Goal: Information Seeking & Learning: Learn about a topic

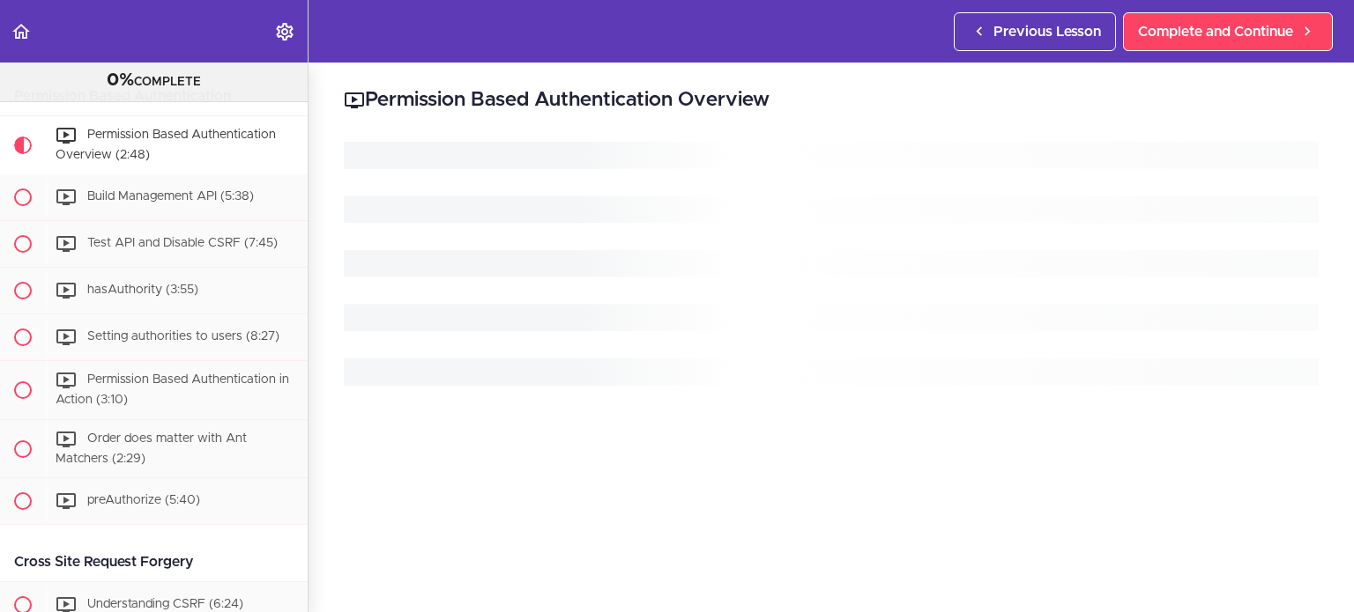
scroll to position [1243, 0]
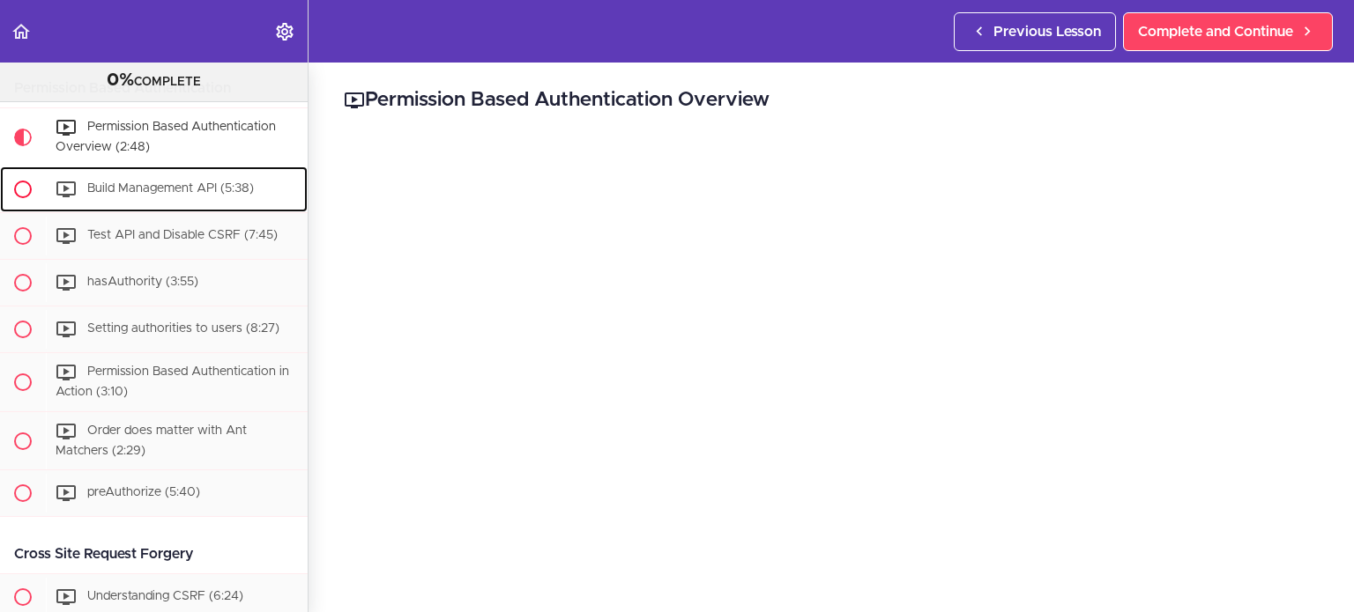
click at [197, 195] on span "Build Management API (5:38)" at bounding box center [170, 188] width 167 height 12
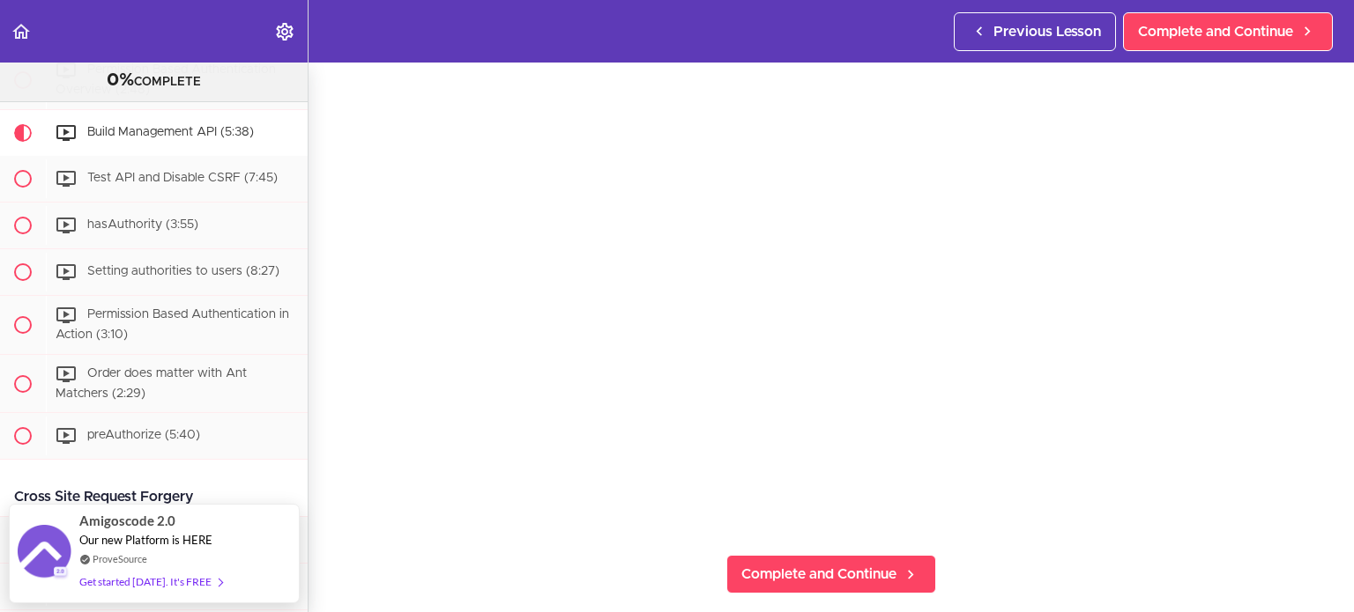
scroll to position [176, 0]
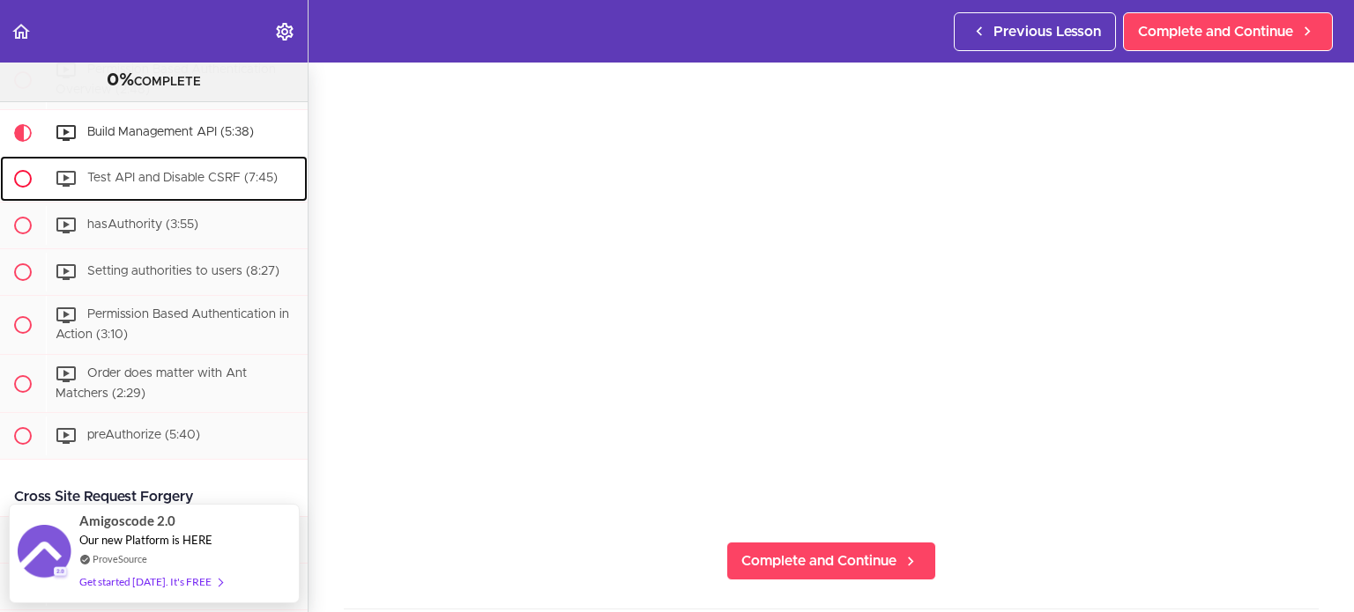
click at [186, 184] on span "Test API and Disable CSRF (7:45)" at bounding box center [182, 178] width 190 height 12
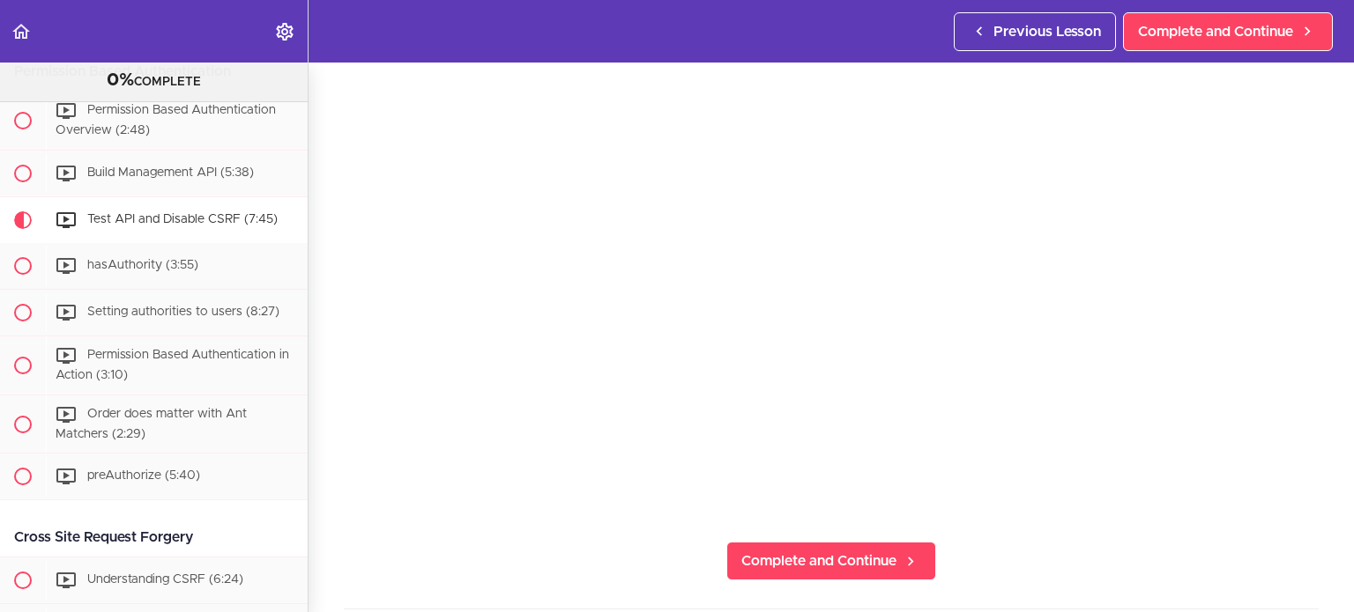
scroll to position [88, 0]
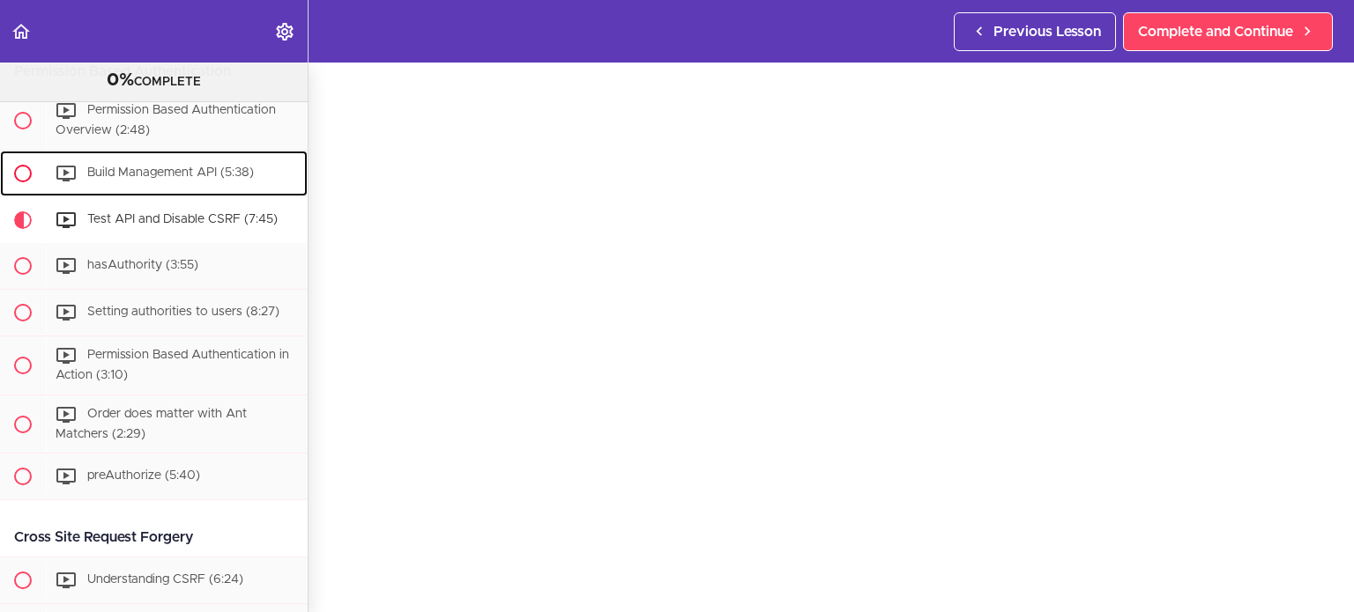
click at [219, 179] on span "Build Management API (5:38)" at bounding box center [170, 173] width 167 height 12
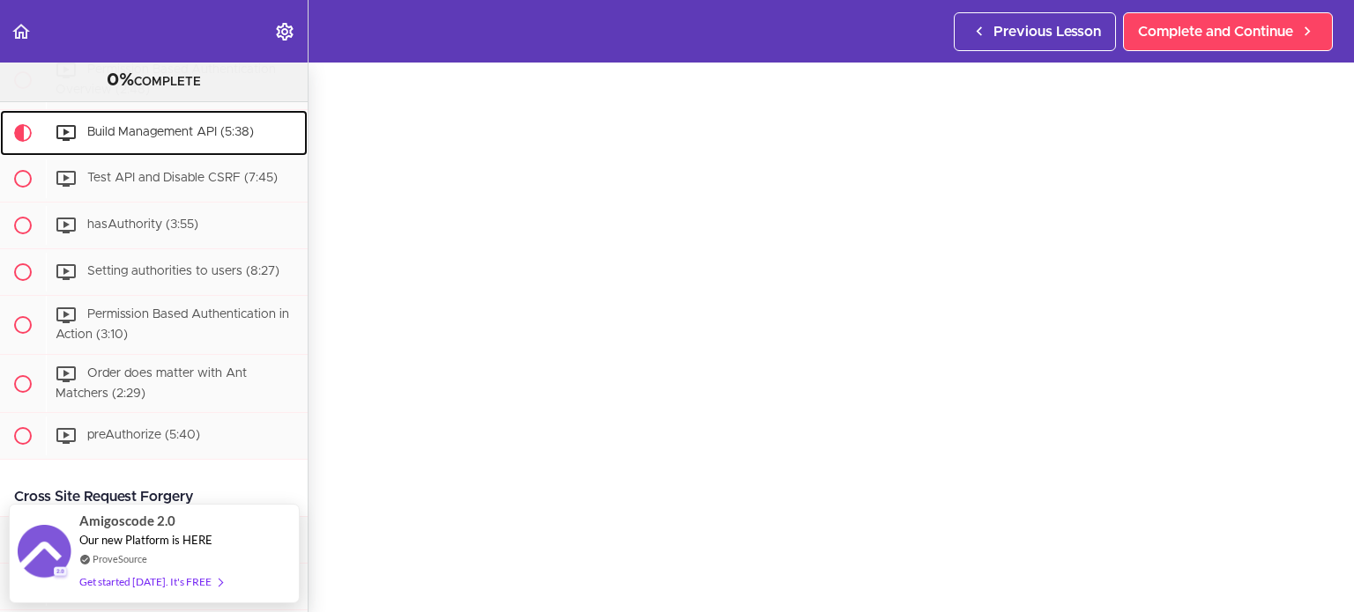
scroll to position [78, 0]
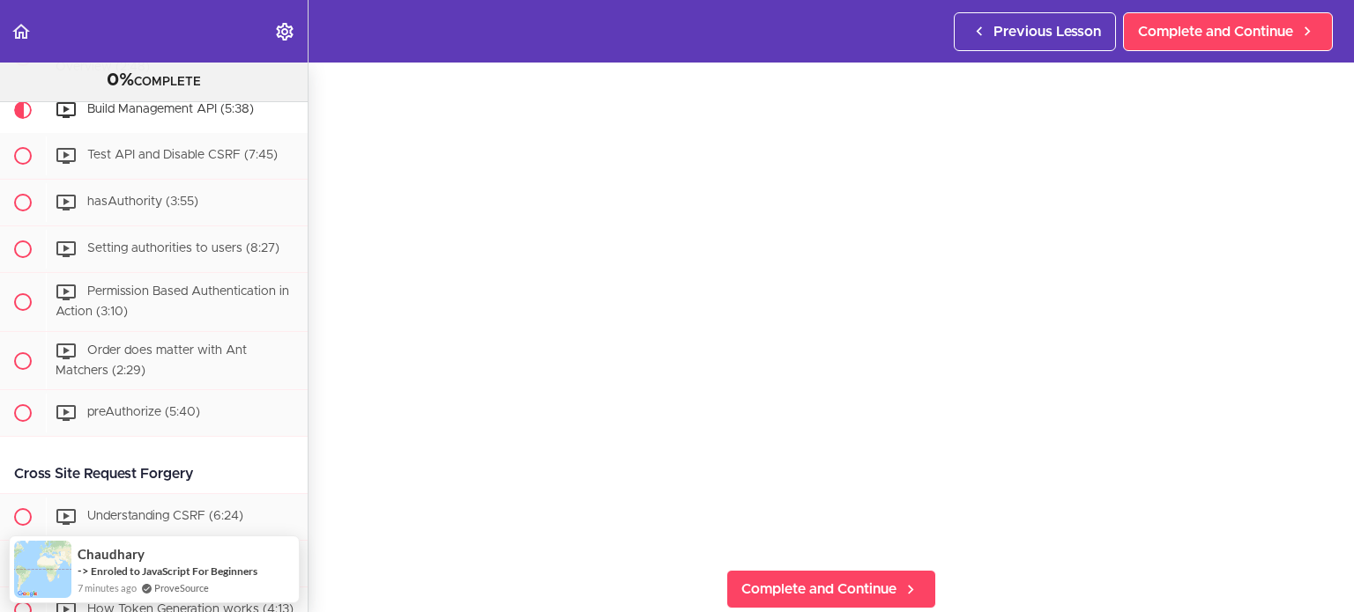
scroll to position [122, 0]
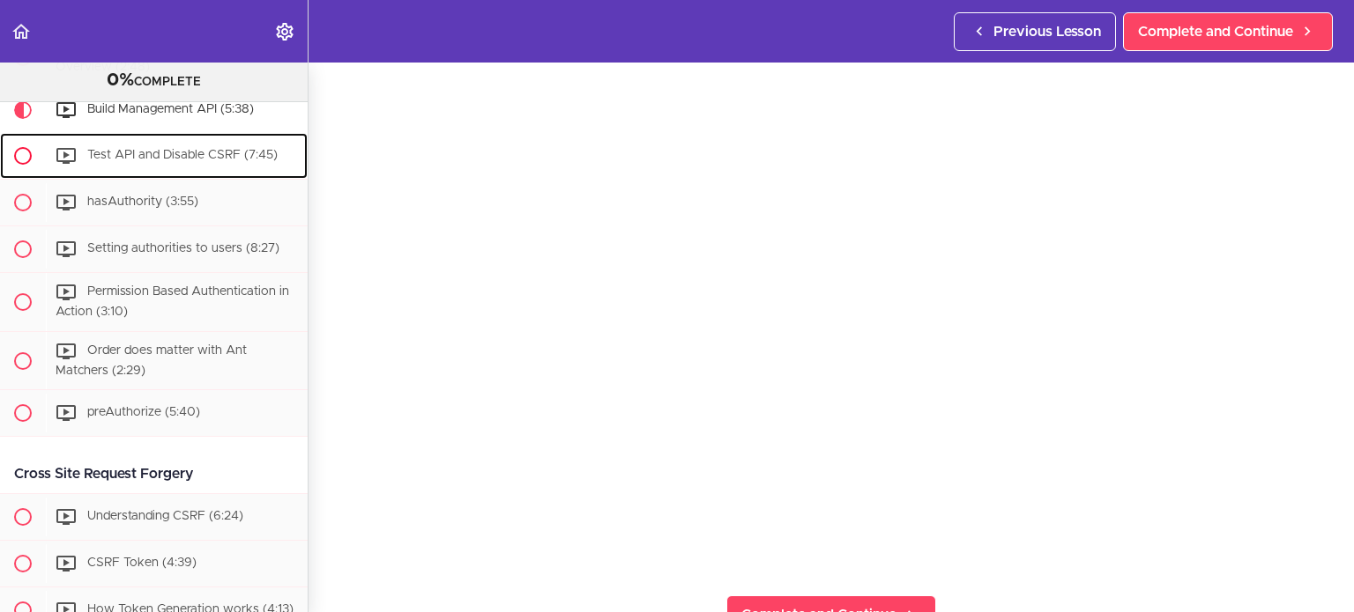
click at [231, 161] on span "Test API and Disable CSRF (7:45)" at bounding box center [182, 155] width 190 height 12
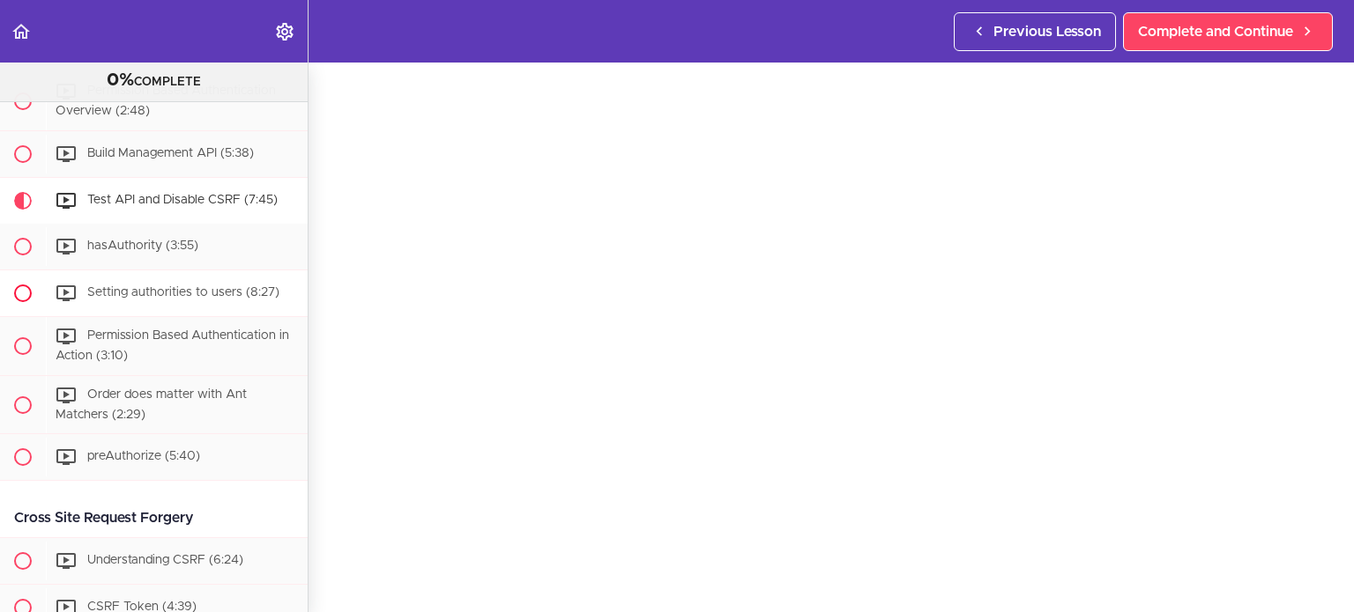
scroll to position [1278, 0]
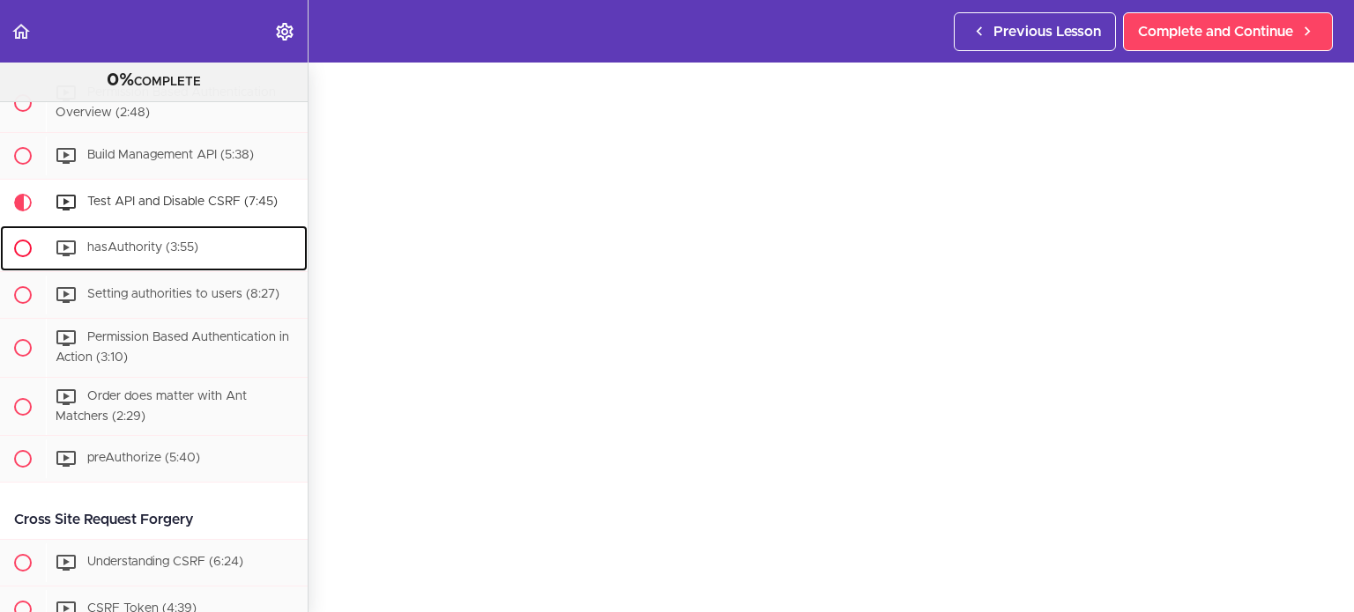
click at [197, 263] on div "hasAuthority (3:55)" at bounding box center [177, 248] width 262 height 39
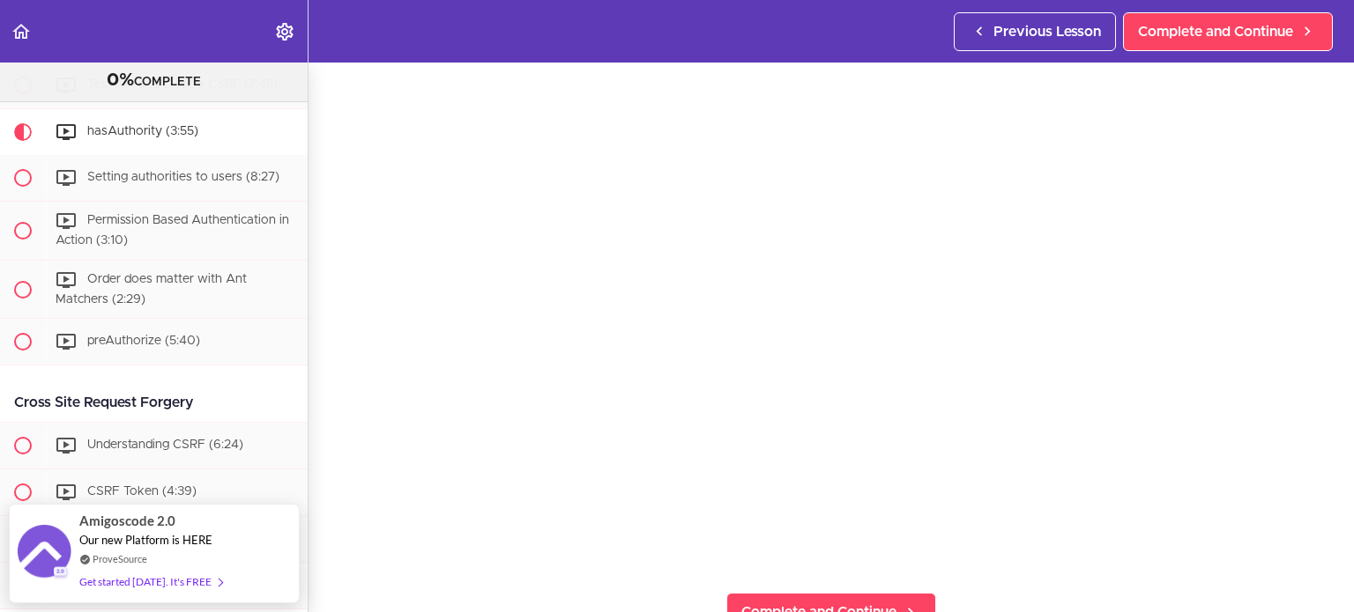
scroll to position [119, 0]
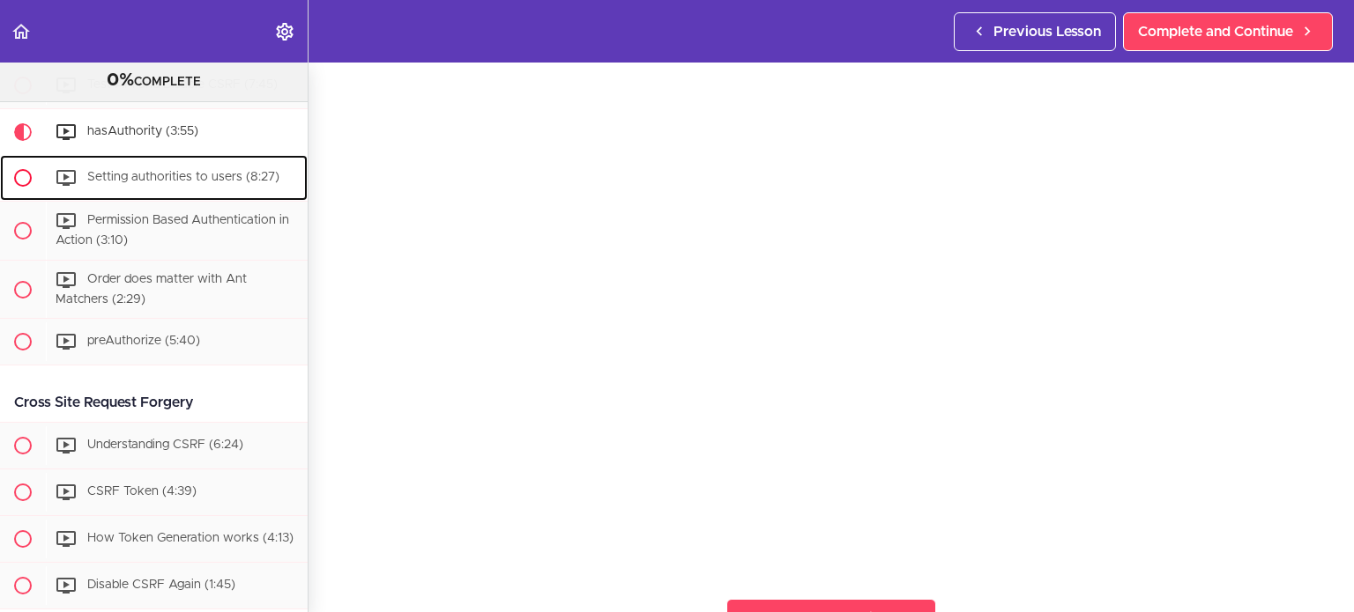
click at [215, 183] on span "Setting authorities to users (8:27)" at bounding box center [183, 177] width 192 height 12
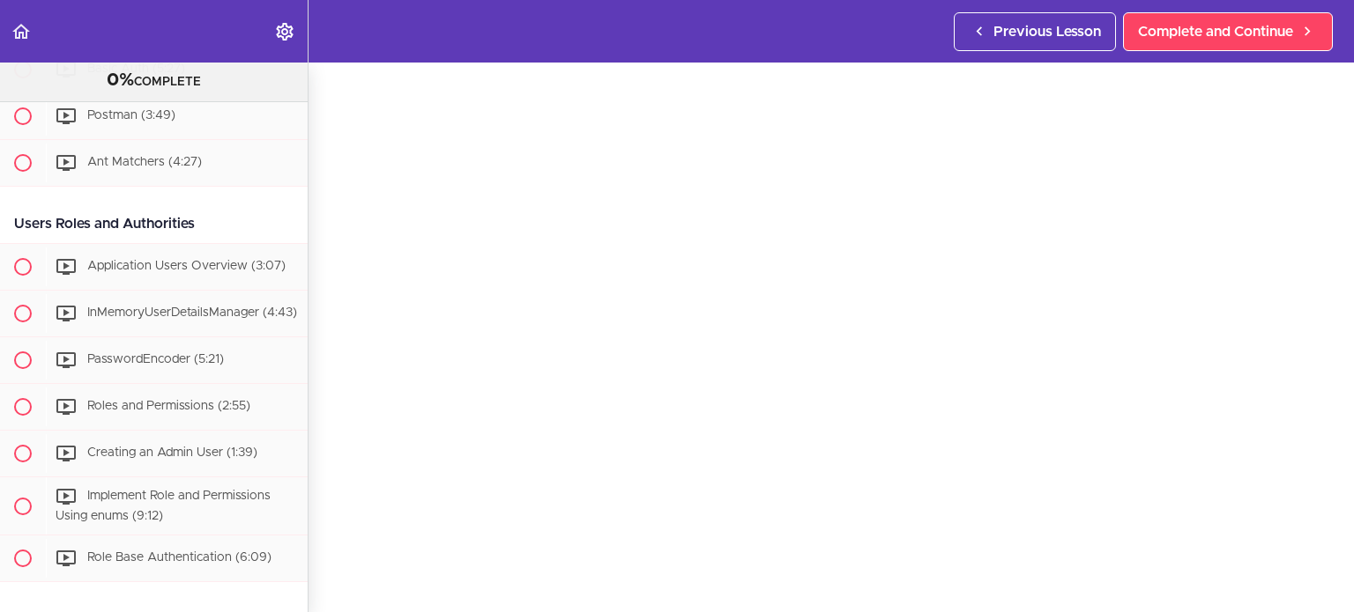
scroll to position [706, 0]
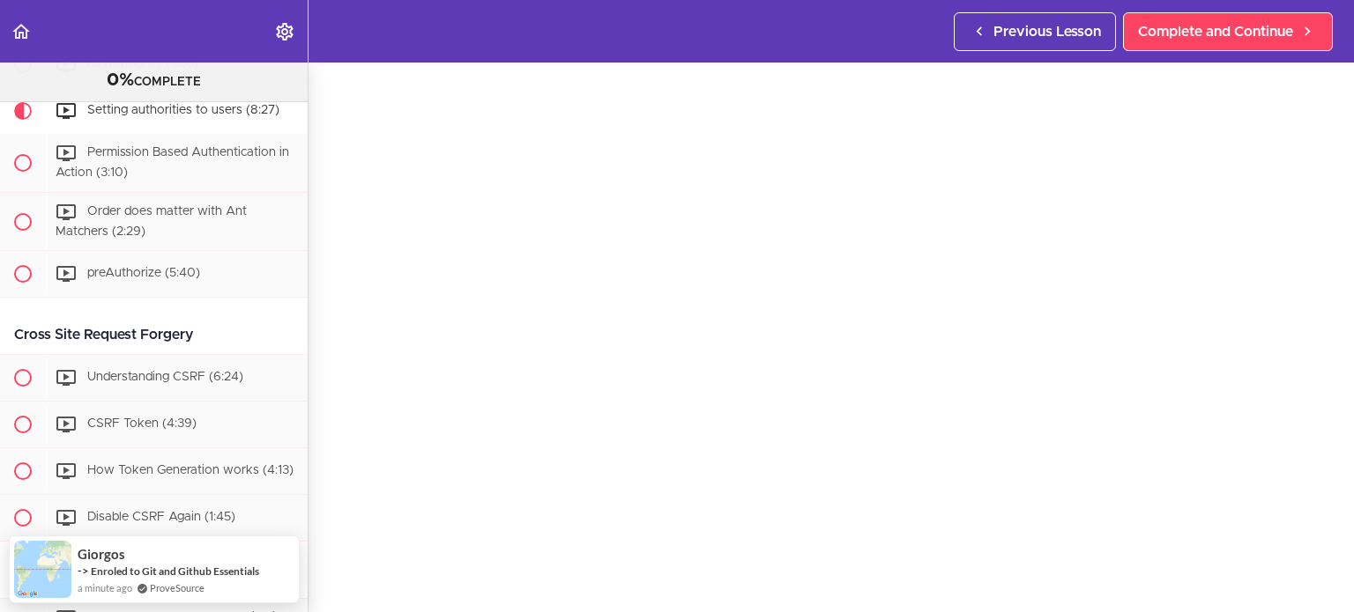
scroll to position [101, 0]
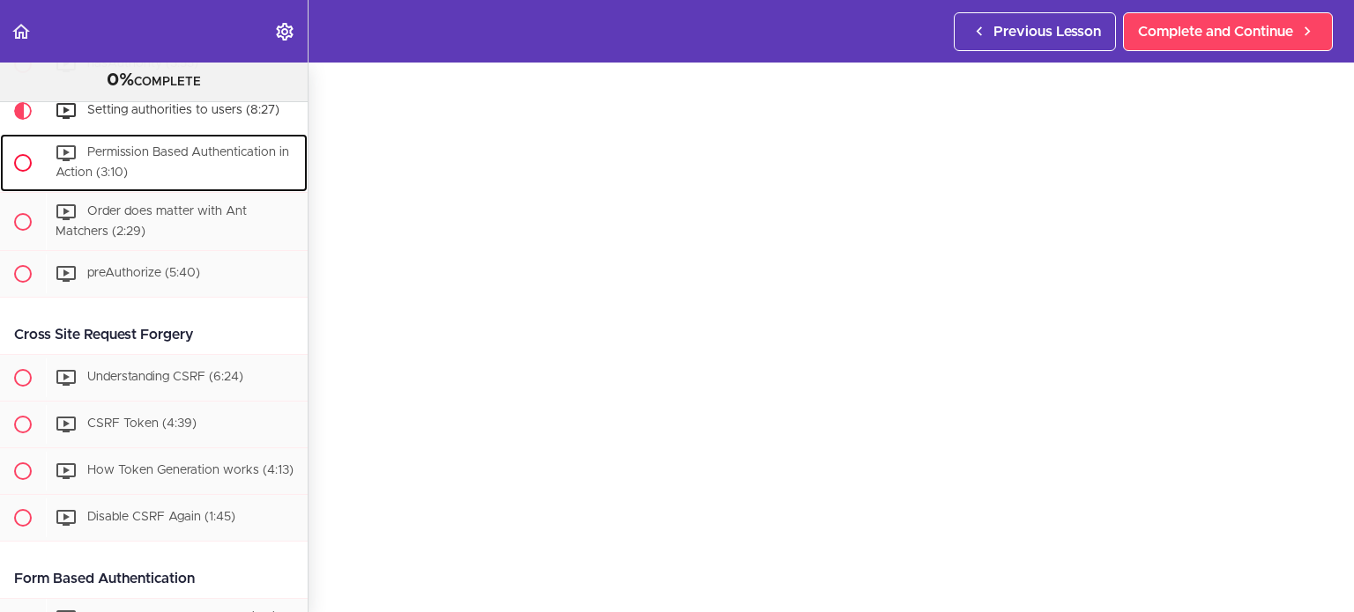
click at [200, 179] on div "Permission Based Authentication in Action (3:10)" at bounding box center [177, 163] width 262 height 58
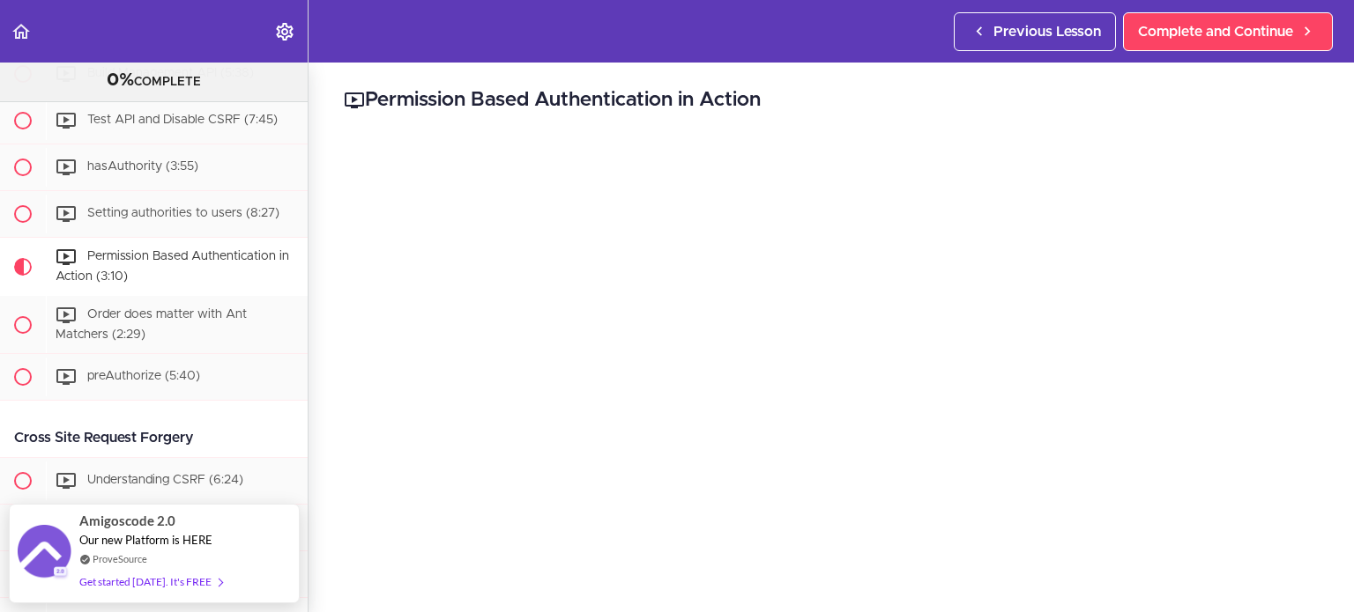
scroll to position [85, 0]
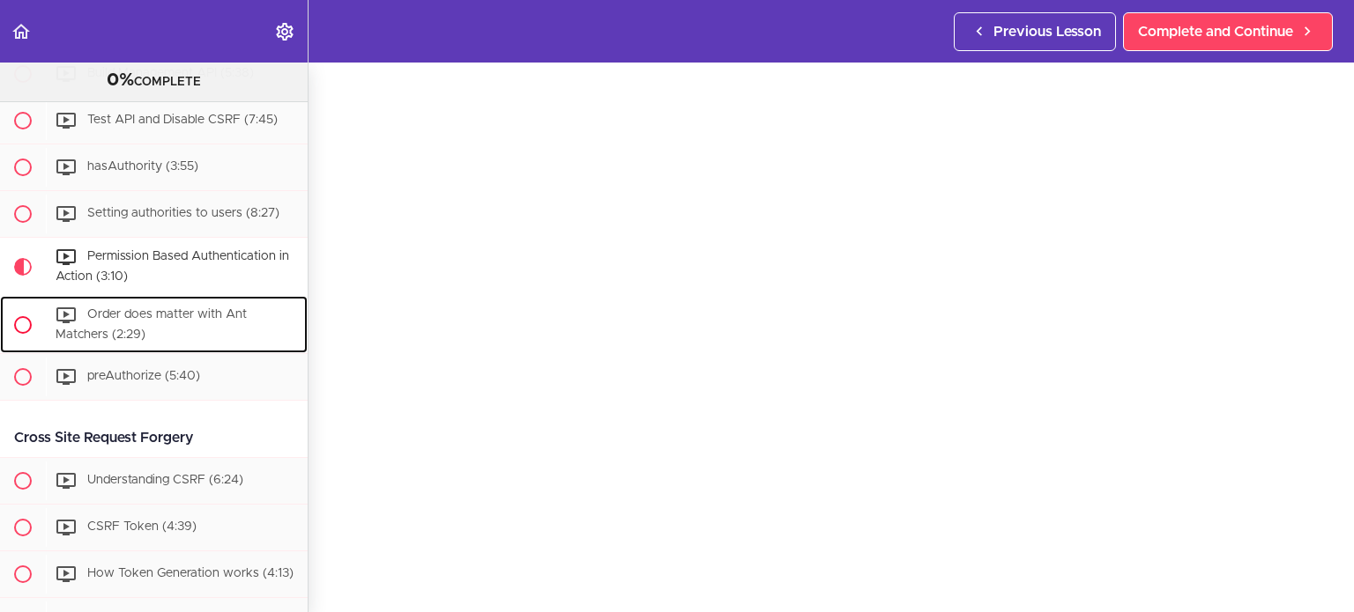
click at [210, 338] on span "Order does matter with Ant Matchers (2:29)" at bounding box center [151, 324] width 191 height 33
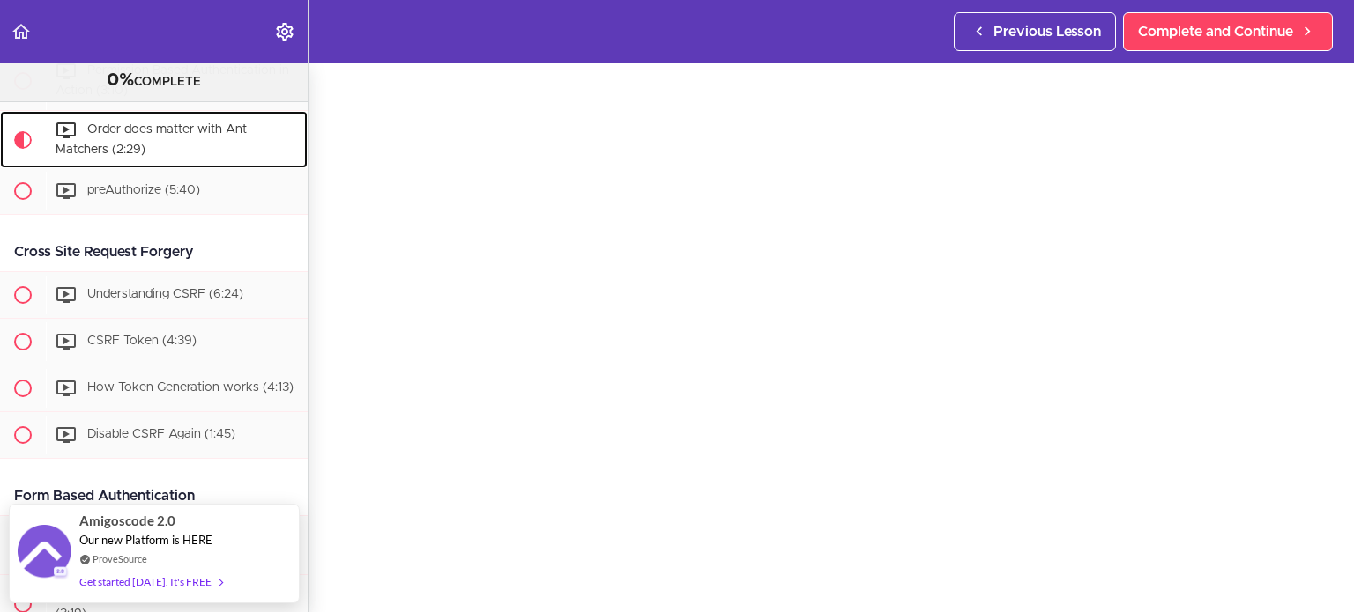
scroll to position [60, 0]
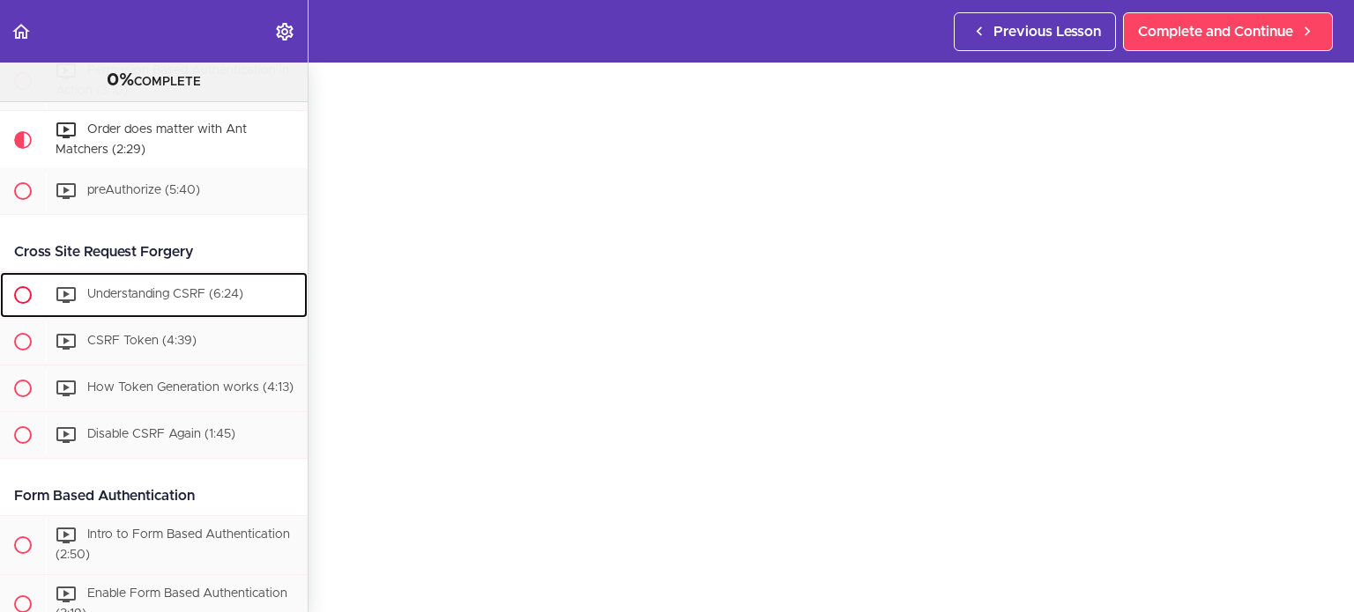
click at [217, 301] on span "Understanding CSRF (6:24)" at bounding box center [165, 295] width 156 height 12
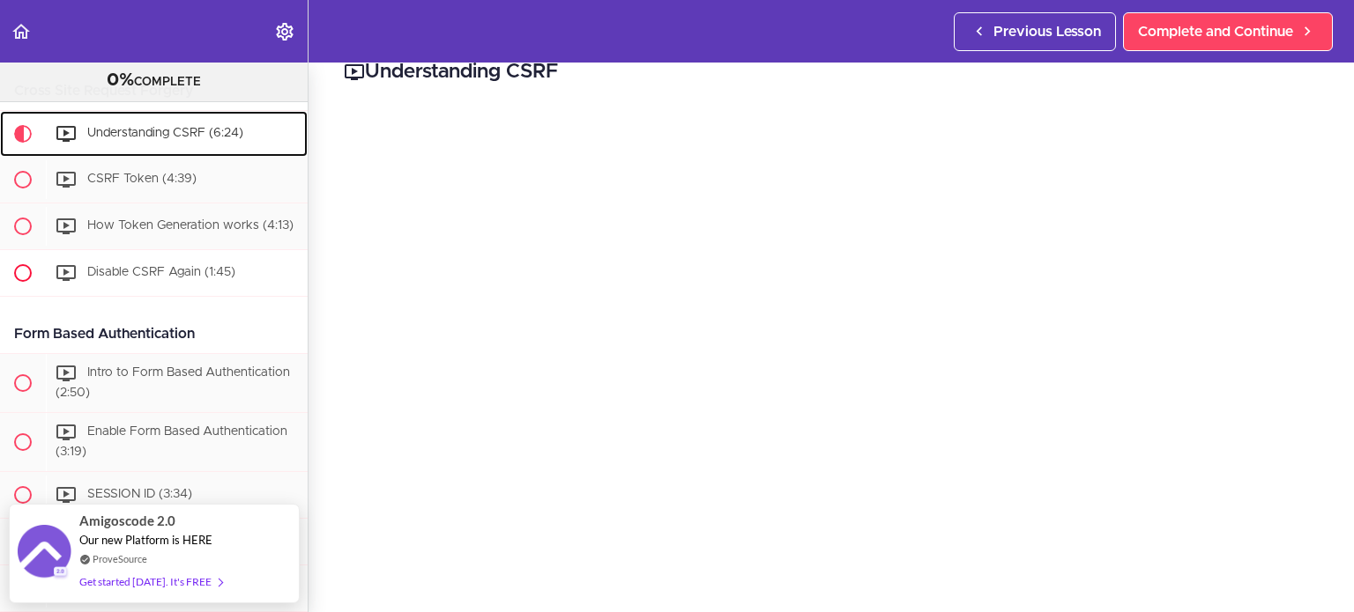
scroll to position [1588, 0]
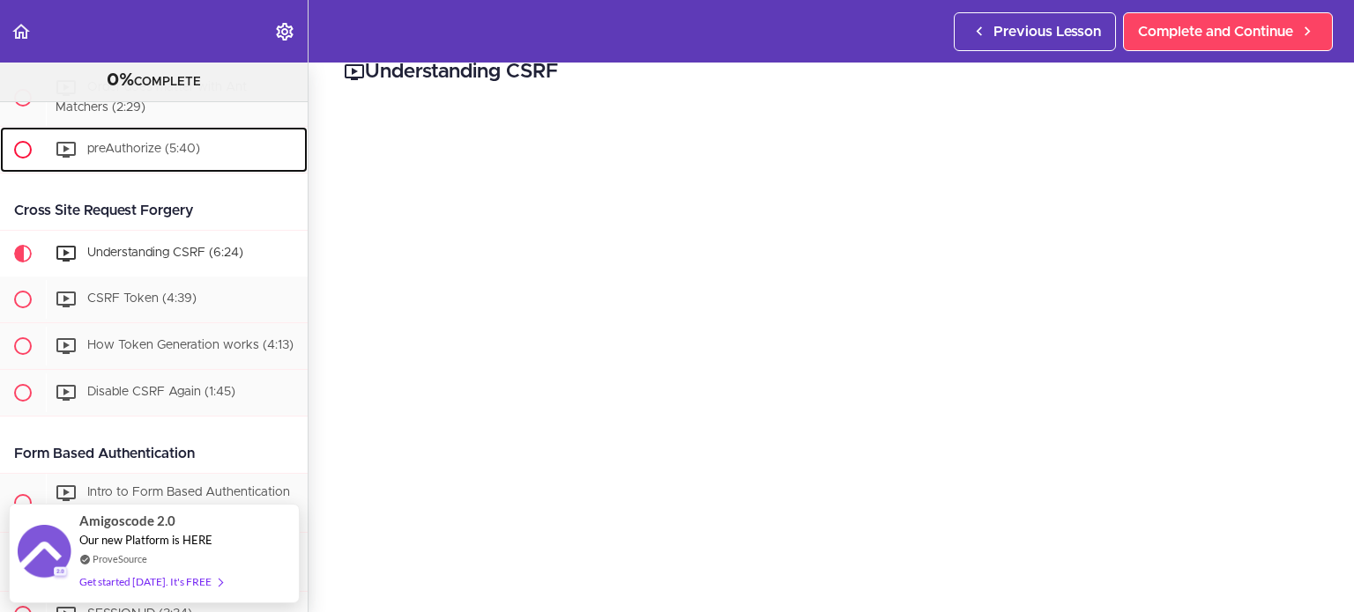
click at [208, 154] on div "preAuthorize (5:40)" at bounding box center [177, 149] width 262 height 39
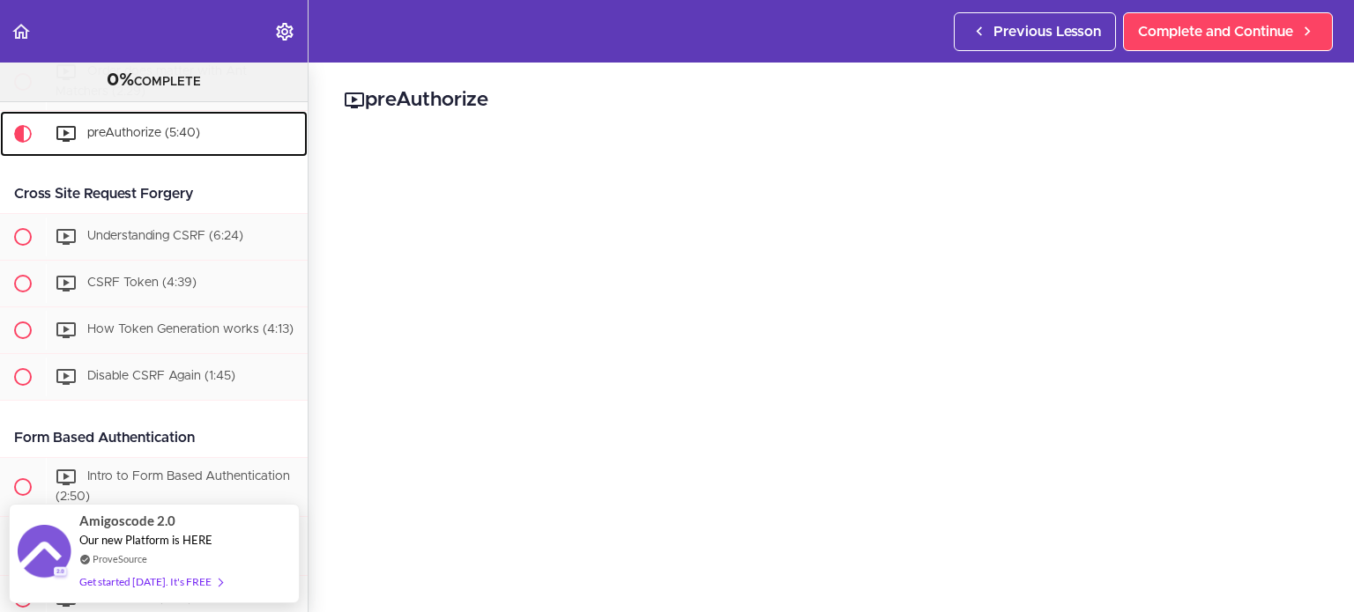
scroll to position [57, 0]
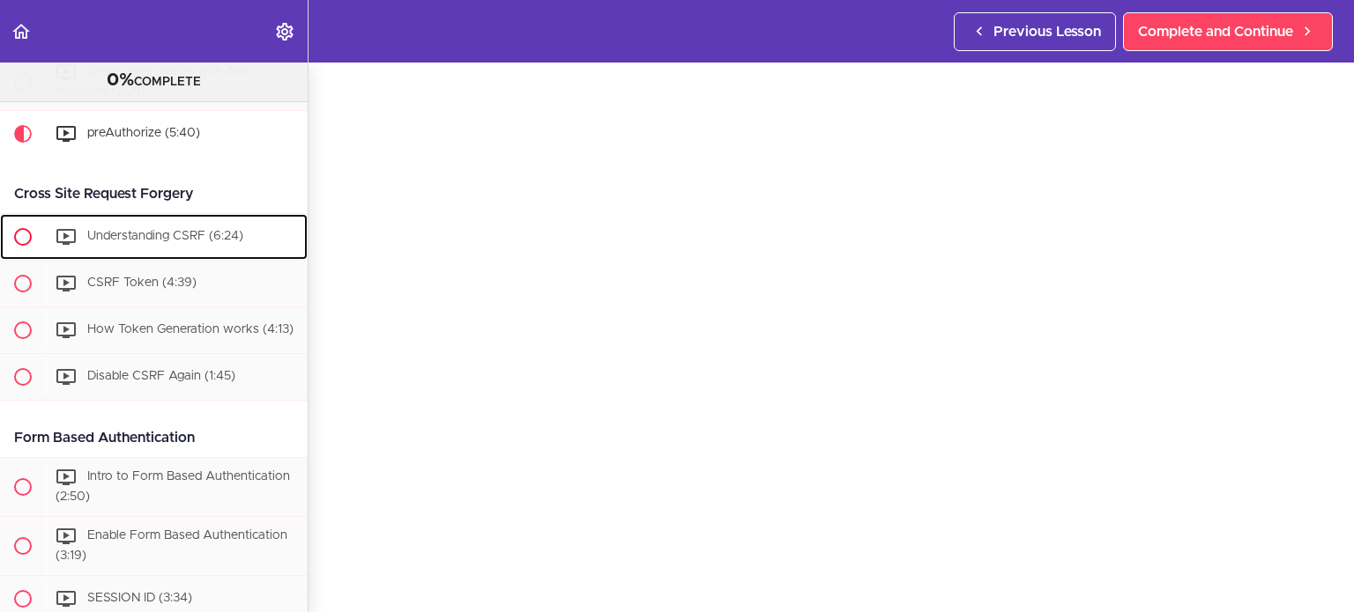
click at [164, 256] on div "Understanding CSRF (6:24)" at bounding box center [177, 237] width 262 height 39
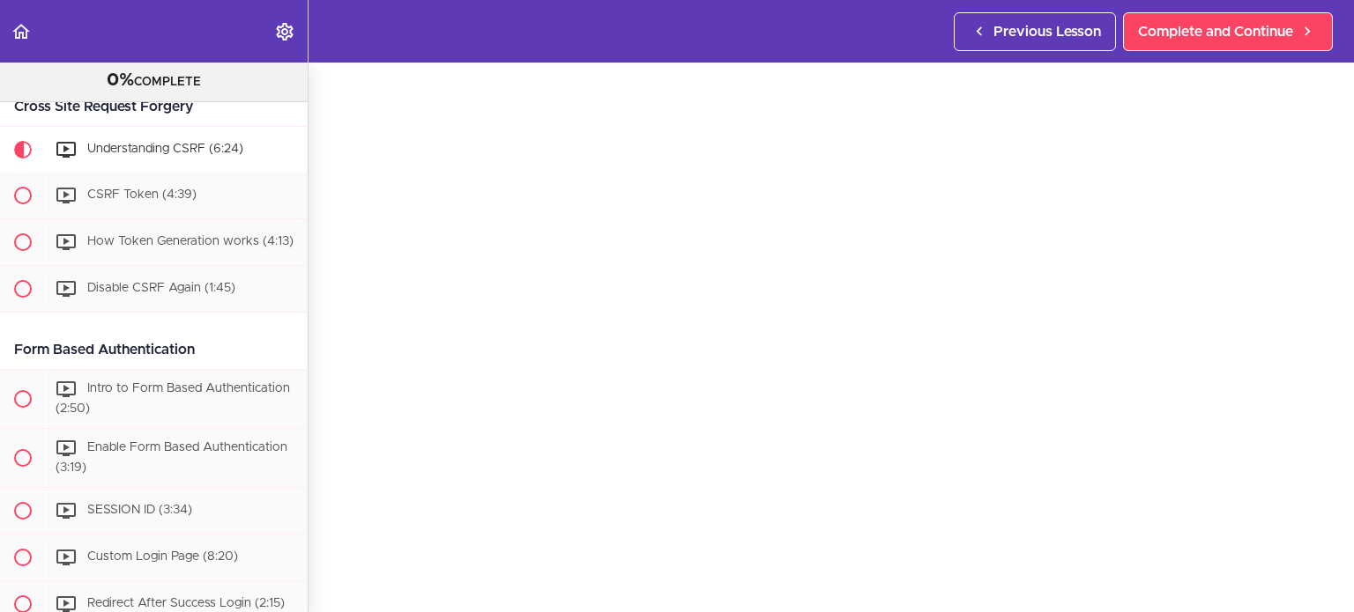
scroll to position [1643, 0]
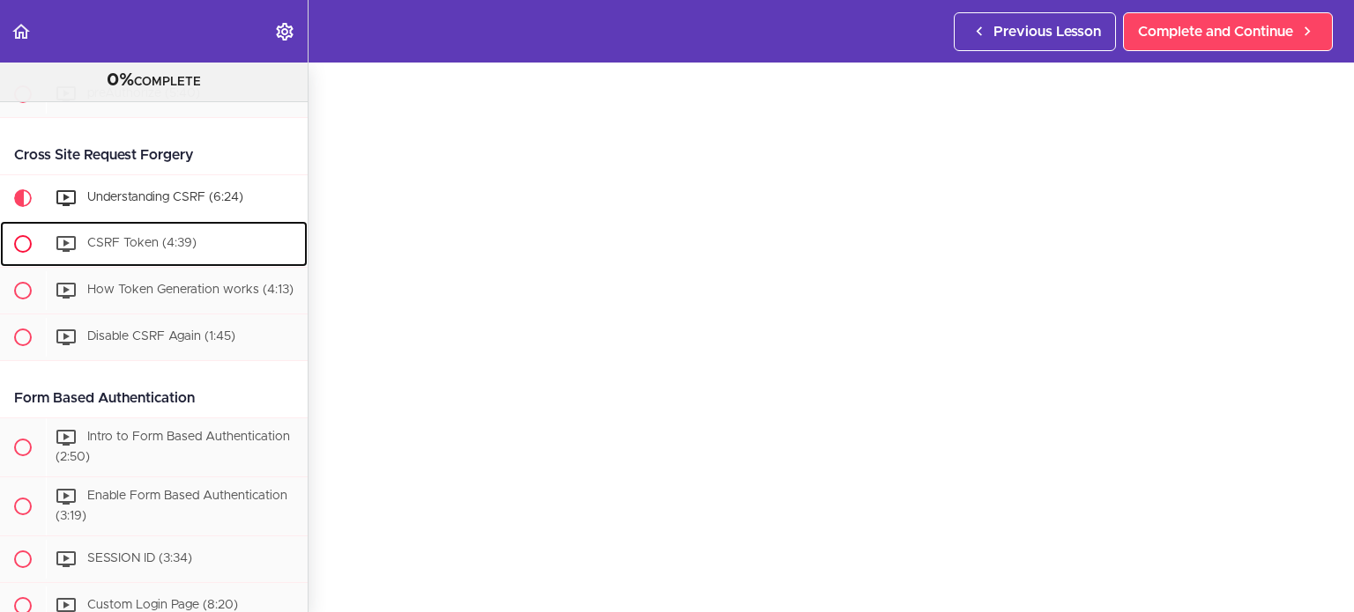
click at [176, 250] on span "CSRF Token (4:39)" at bounding box center [141, 244] width 109 height 12
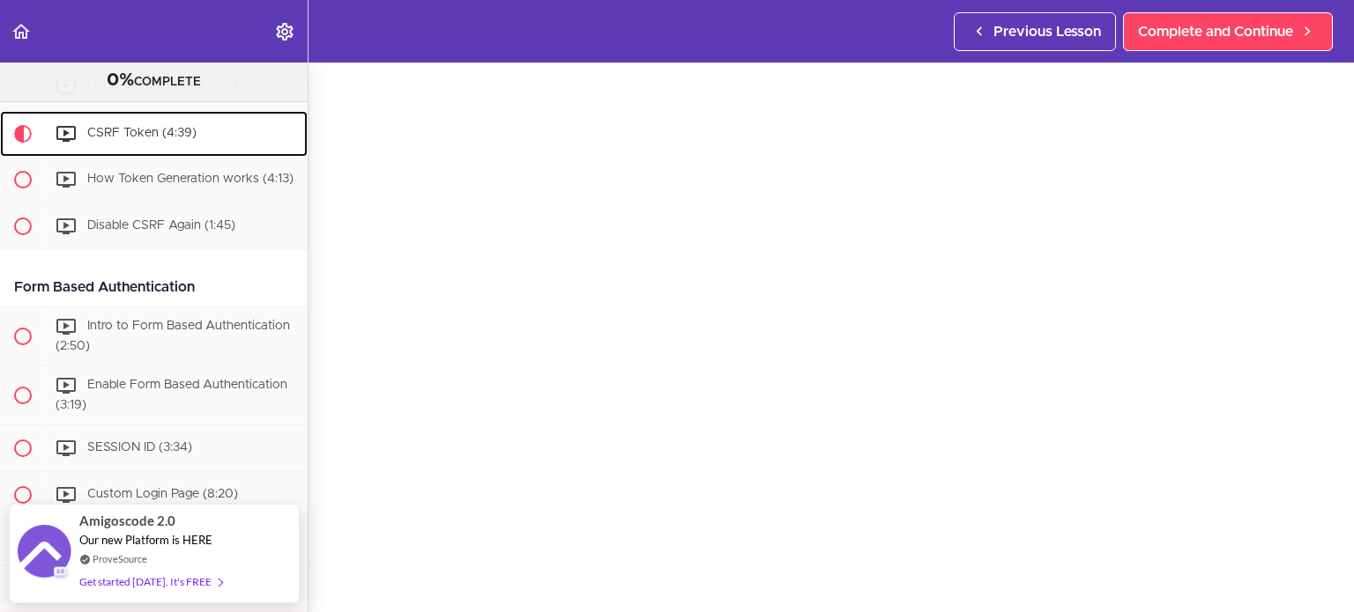
scroll to position [63, 0]
